Goal: Information Seeking & Learning: Learn about a topic

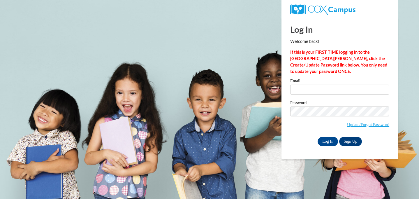
type input "ecelkin@gmail.com"
click at [339, 96] on div "Email ecelkin@gmail.com" at bounding box center [339, 89] width 99 height 20
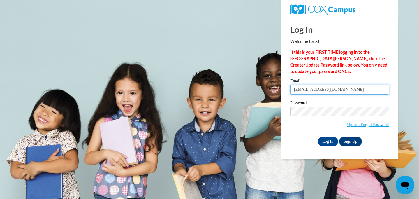
click at [338, 93] on input "ecelkin@gmail.com" at bounding box center [339, 90] width 99 height 10
click at [329, 143] on input "Log In" at bounding box center [328, 141] width 20 height 9
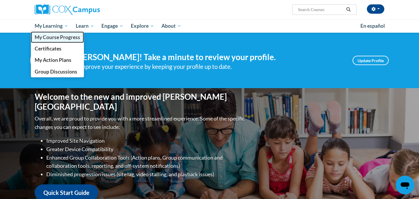
click at [48, 36] on span "My Course Progress" at bounding box center [57, 37] width 45 height 6
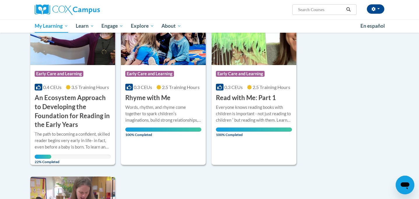
scroll to position [88, 0]
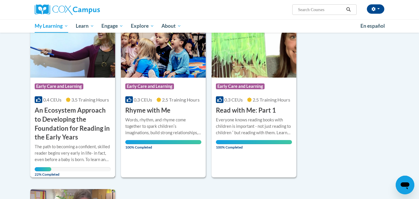
click at [65, 105] on div "Course Category: Early Care and Learning 0.4 CEUs 3.5 Training Hours COURSE An …" at bounding box center [72, 110] width 85 height 64
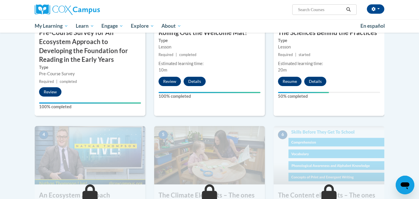
scroll to position [222, 0]
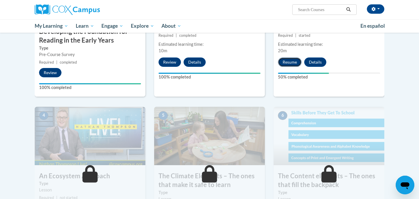
click at [287, 66] on button "Resume" at bounding box center [290, 61] width 24 height 9
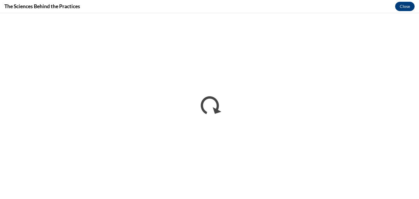
scroll to position [0, 0]
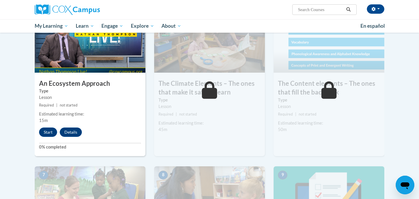
scroll to position [283, 0]
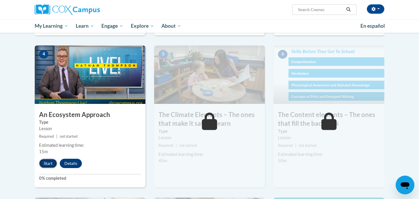
click at [45, 167] on button "Start" at bounding box center [48, 163] width 18 height 9
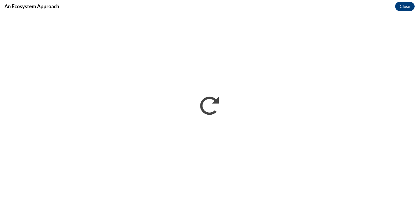
scroll to position [0, 0]
